Goal: Task Accomplishment & Management: Manage account settings

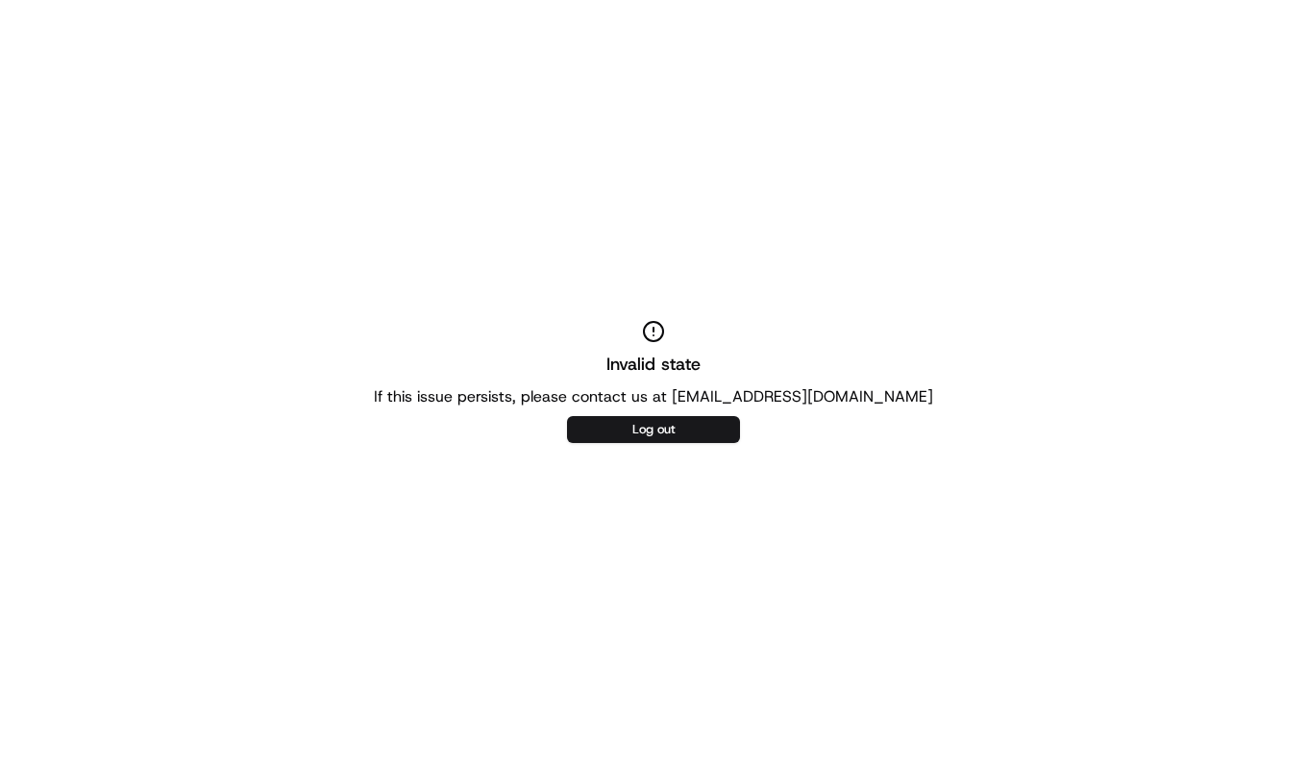
click at [666, 426] on button "Log out" at bounding box center [653, 429] width 173 height 27
